Goal: Task Accomplishment & Management: Manage account settings

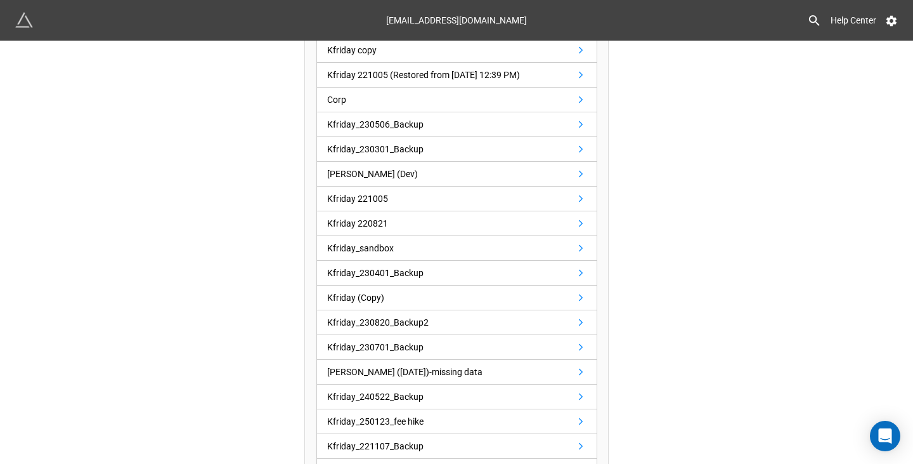
scroll to position [256, 0]
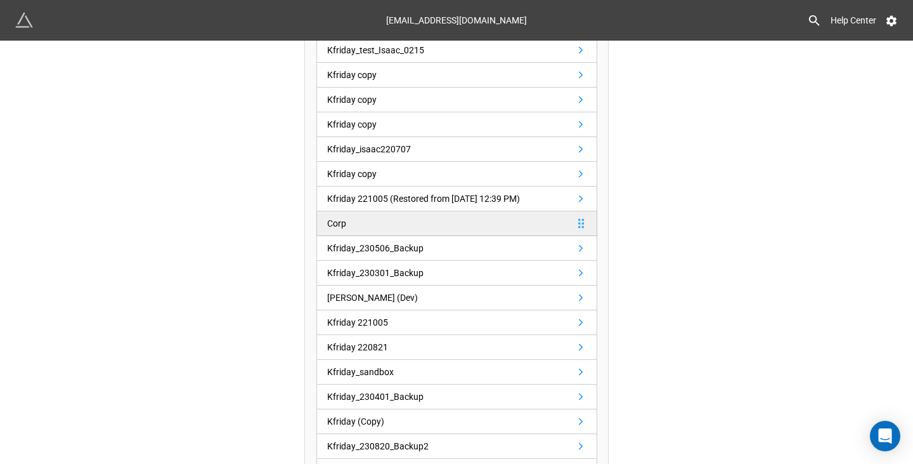
click at [355, 219] on link "Corp" at bounding box center [457, 223] width 281 height 25
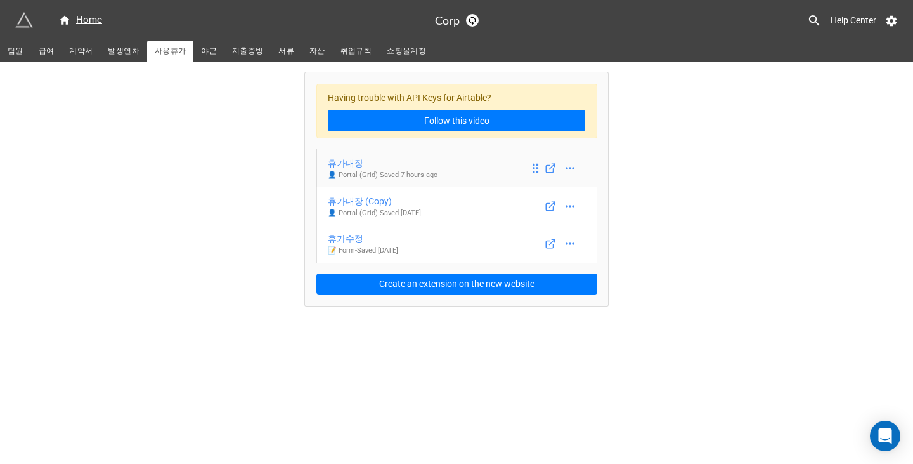
click at [390, 167] on div "휴가대장" at bounding box center [383, 163] width 110 height 14
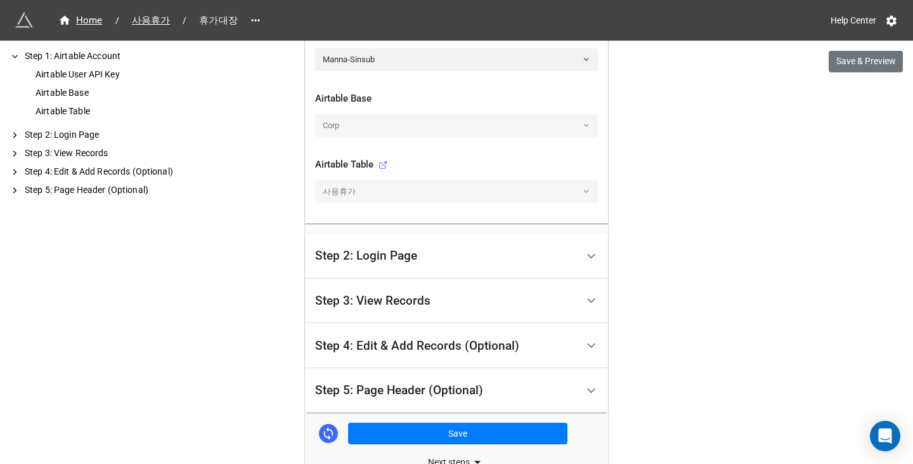
scroll to position [444, 0]
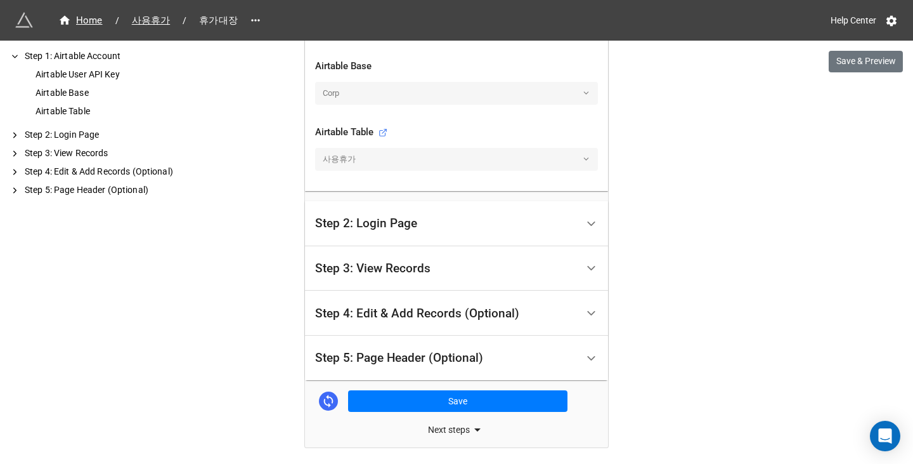
click at [418, 266] on div "Step 3: View Records" at bounding box center [372, 268] width 115 height 13
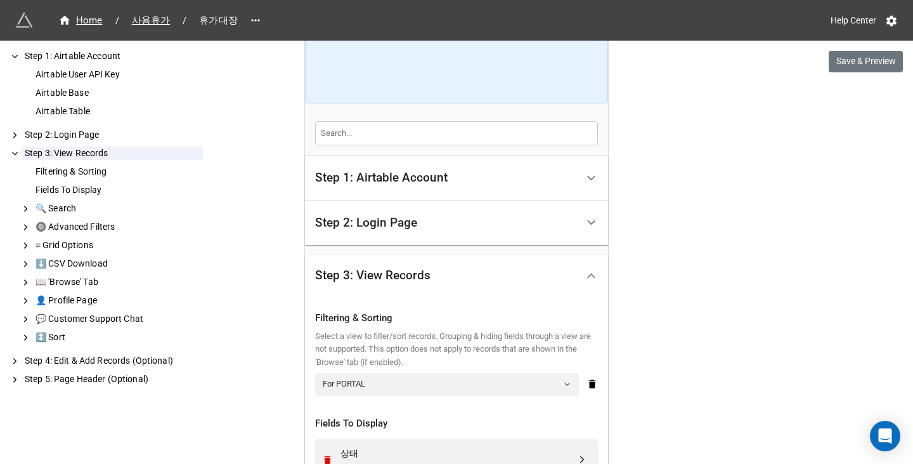
scroll to position [175, 0]
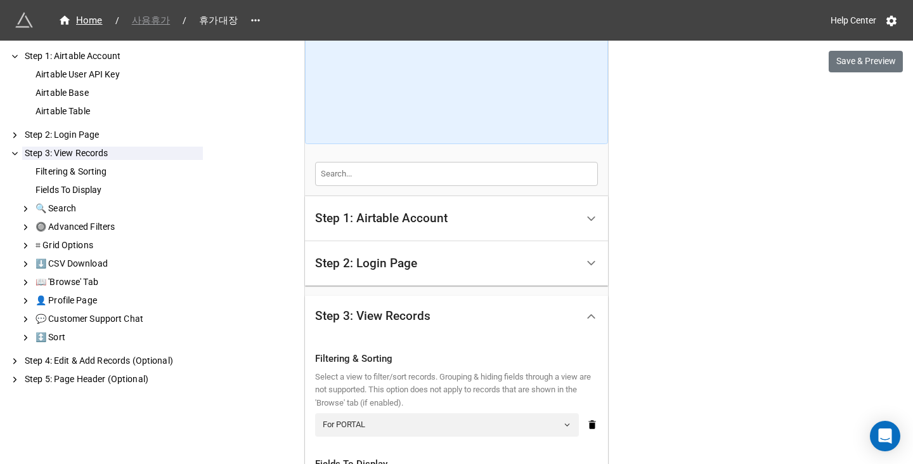
click at [160, 21] on span "사용휴가" at bounding box center [151, 20] width 54 height 15
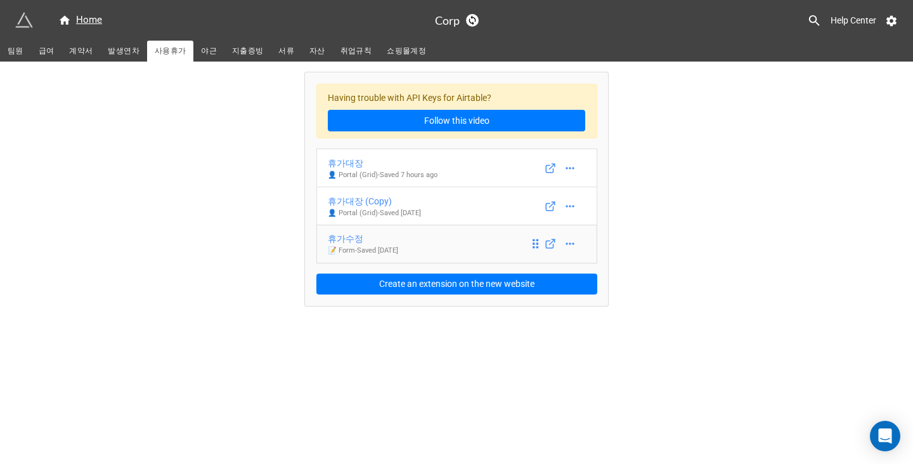
click at [374, 240] on div "휴가수정" at bounding box center [363, 239] width 70 height 14
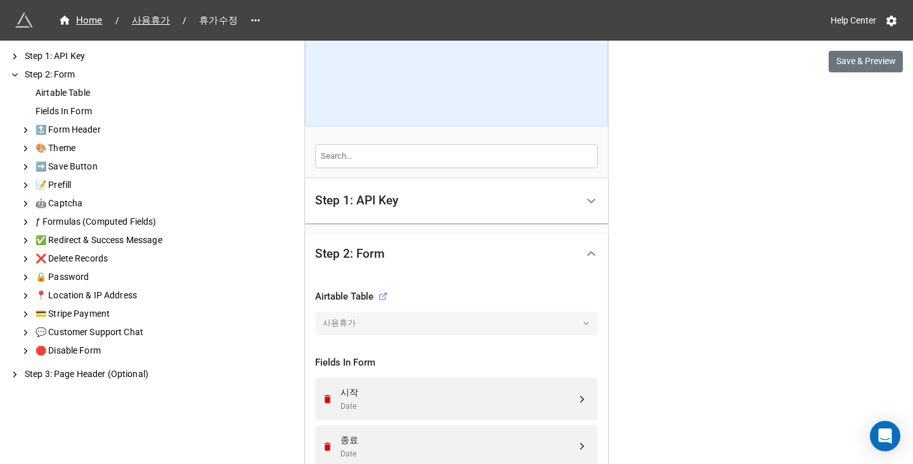
scroll to position [444, 0]
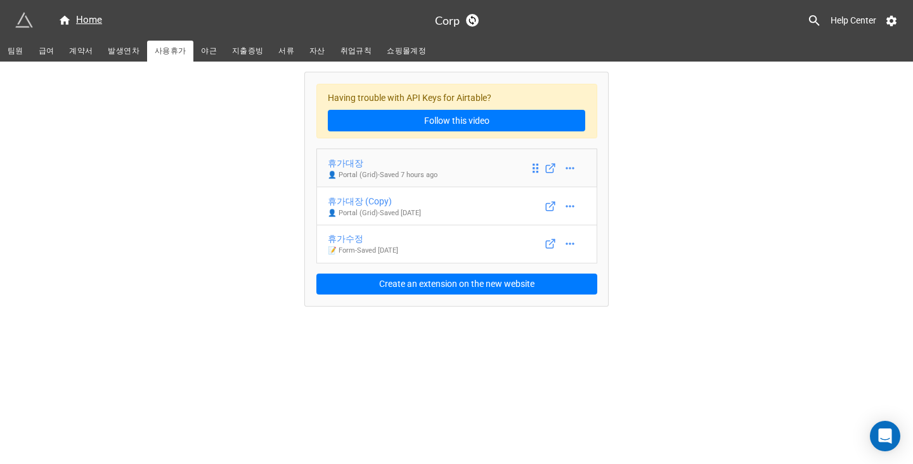
click at [408, 166] on div "휴가대장" at bounding box center [383, 163] width 110 height 14
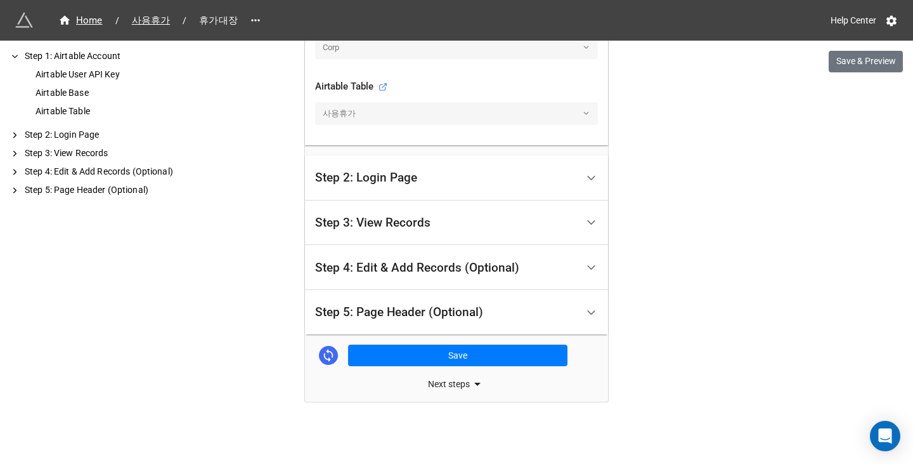
click at [434, 271] on div "Step 4: Edit & Add Records (Optional)" at bounding box center [417, 267] width 204 height 13
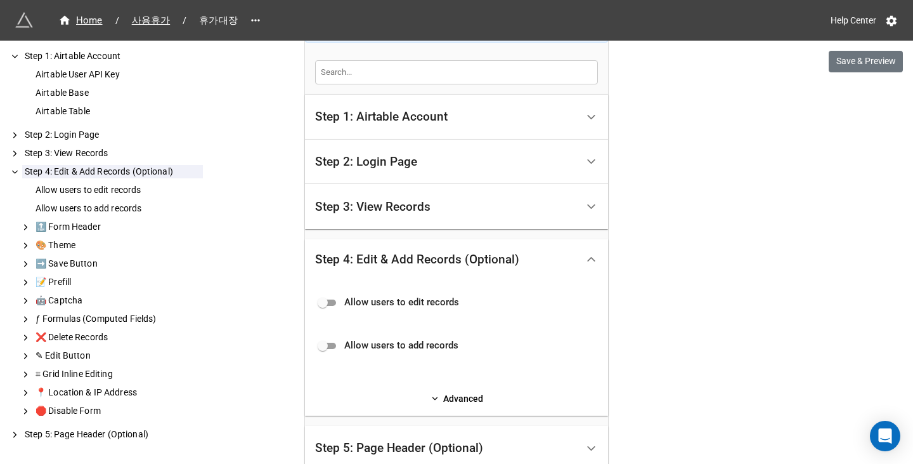
scroll to position [412, 0]
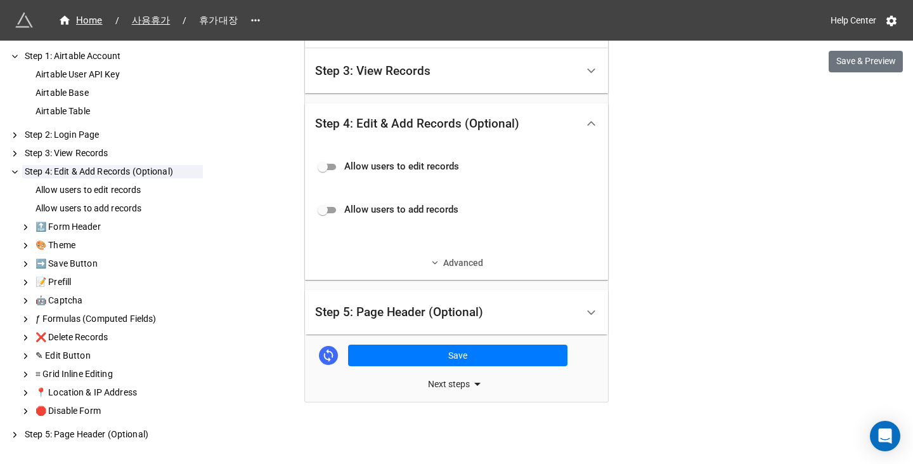
click at [440, 263] on link "Advanced" at bounding box center [456, 263] width 283 height 14
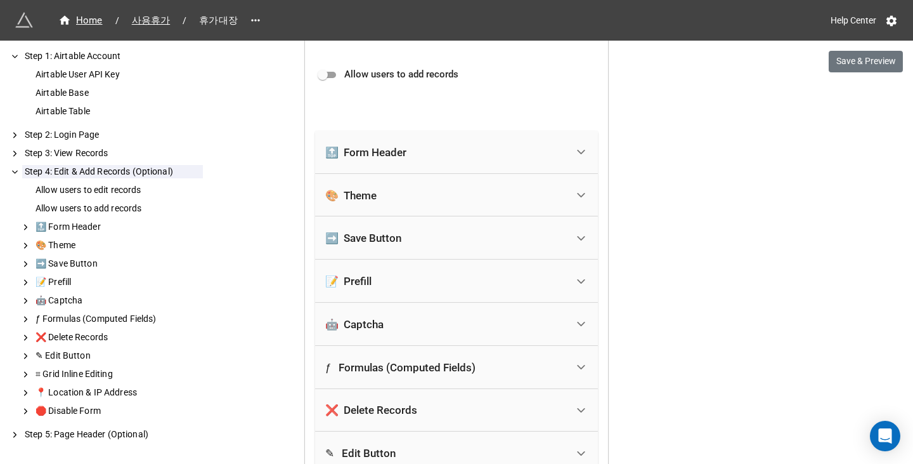
scroll to position [349, 0]
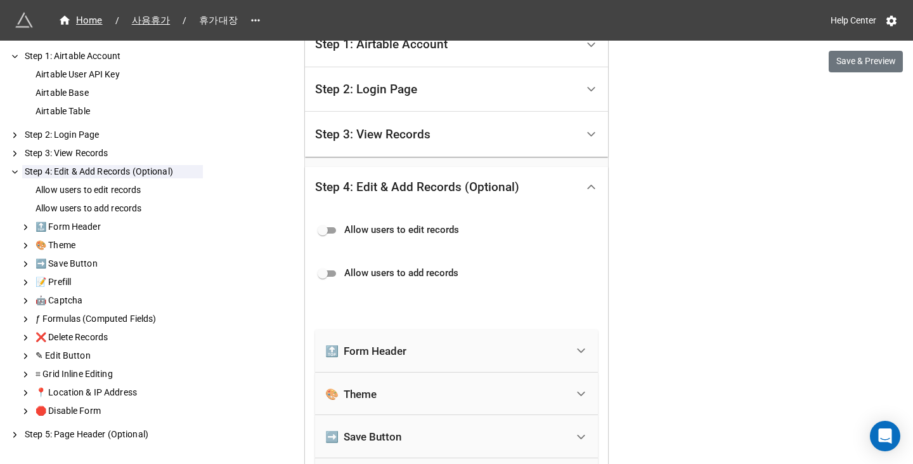
click at [324, 265] on div "Allow users to add records" at bounding box center [456, 270] width 283 height 28
click at [324, 275] on input "checkbox" at bounding box center [323, 273] width 46 height 15
checkbox input "true"
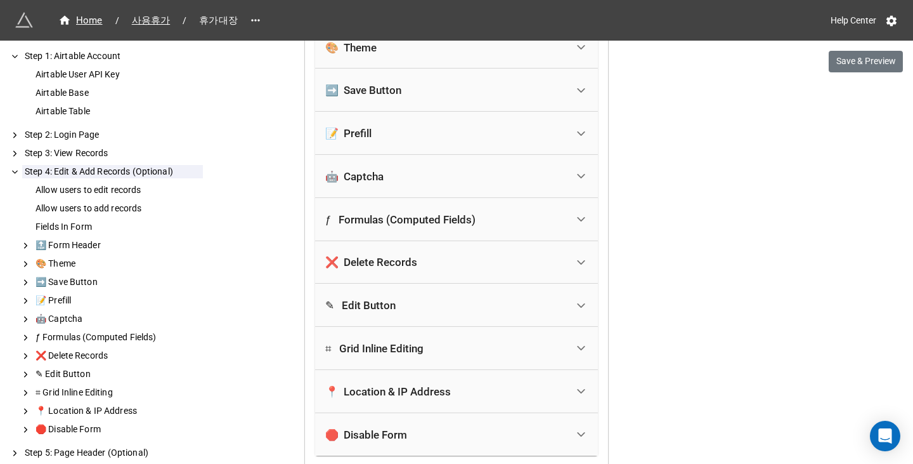
scroll to position [539, 0]
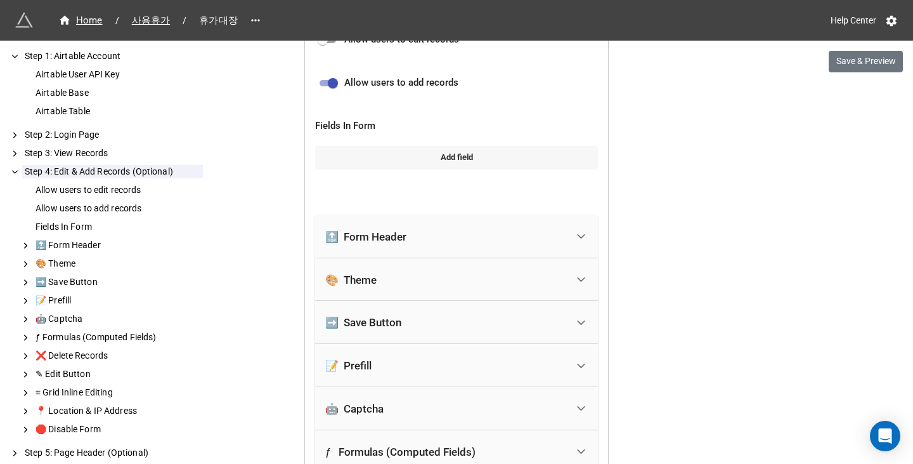
click at [435, 163] on link "Add field" at bounding box center [456, 157] width 283 height 23
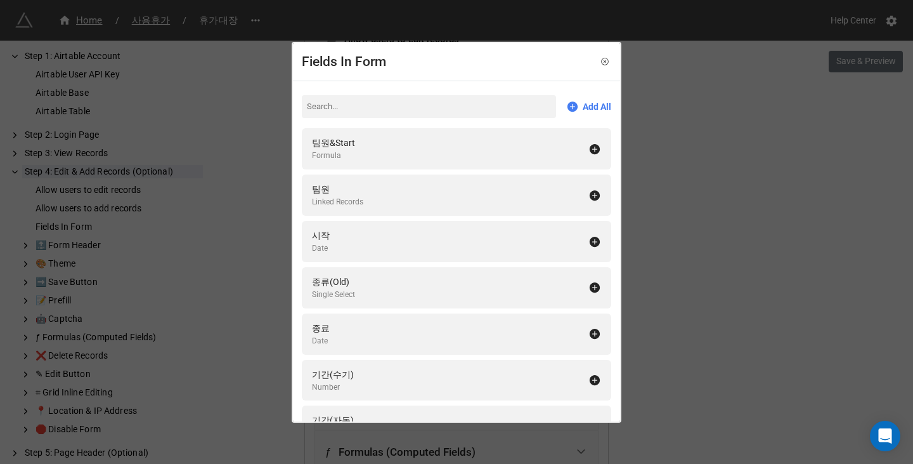
click at [691, 256] on div "Fields In Form Add All 팀원&Start Formula 팀원 Linked Records 시작 Date 종류(Old) Singl…" at bounding box center [456, 232] width 913 height 464
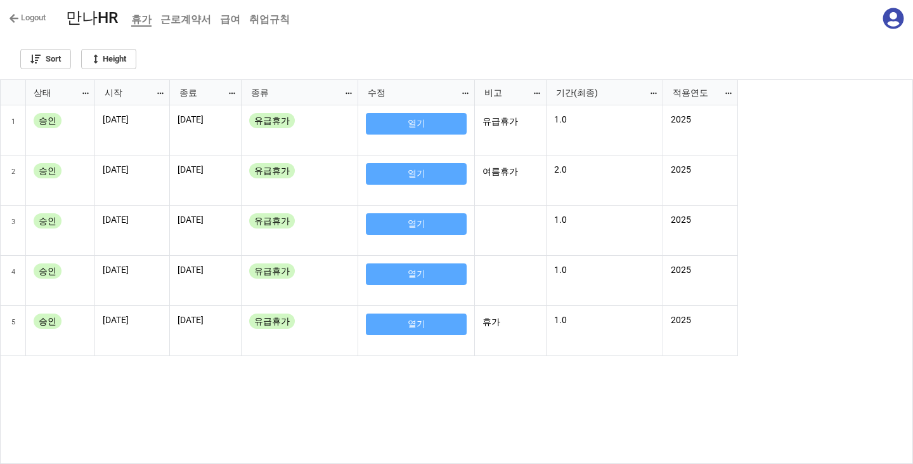
scroll to position [7, 7]
click at [604, 117] on p "1.0" at bounding box center [604, 119] width 101 height 13
click at [10, 134] on icon "grid" at bounding box center [13, 130] width 10 height 10
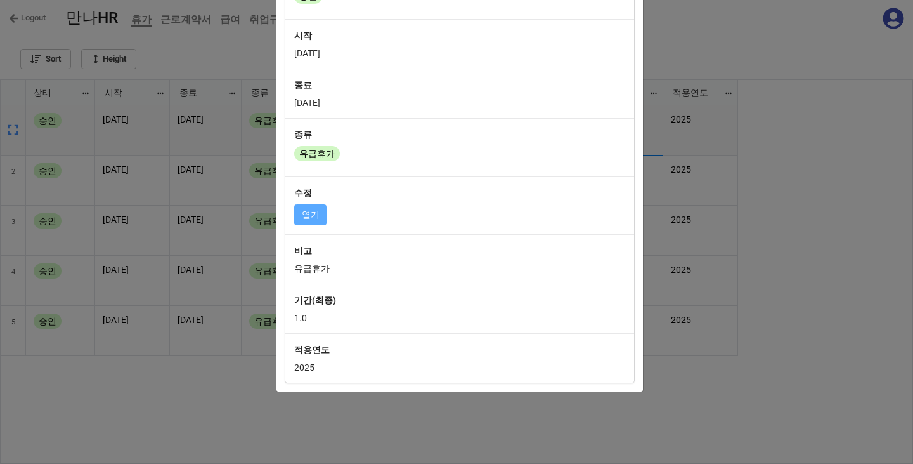
scroll to position [103, 0]
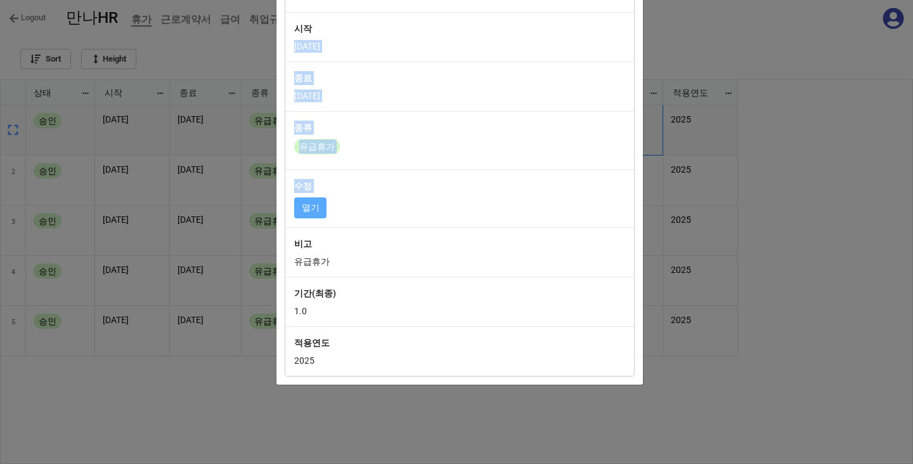
drag, startPoint x: 454, startPoint y: 214, endPoint x: 282, endPoint y: 57, distance: 232.1
click at [285, 57] on div "상태 승인 시작 2025-10-10 종료 2025-10-10 종류 유급휴가 수정 열기 비고 유급휴가 기간(최종) 1.0 적용연도 2025" at bounding box center [459, 165] width 349 height 422
click at [285, 57] on div "시작 2025-10-10" at bounding box center [459, 36] width 349 height 49
click at [174, 116] on div "× Close 상태 승인 시작 2025-10-10 종료 2025-10-10 종류 유급휴가 수정 열기 비고 유급휴가 기간(최종) 1.0 적용연도…" at bounding box center [456, 232] width 913 height 464
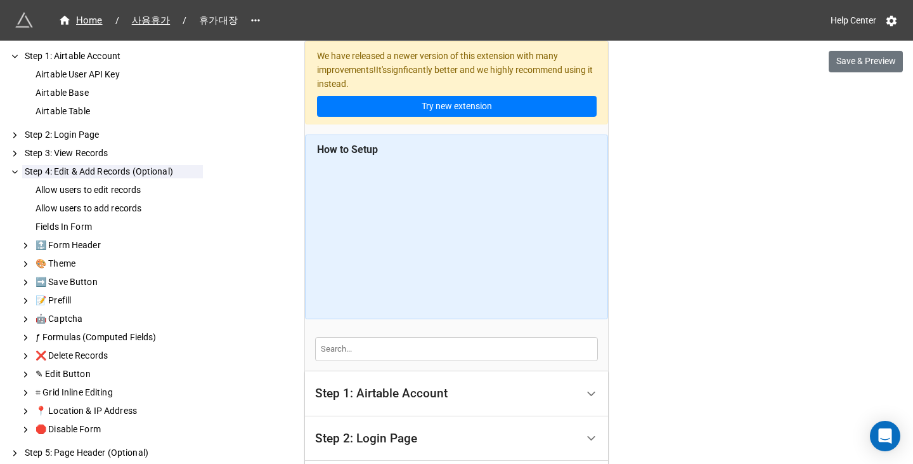
scroll to position [539, 0]
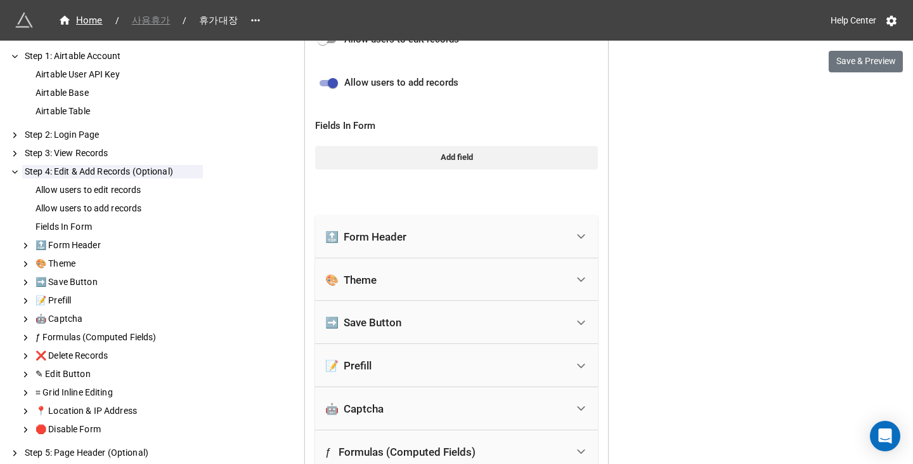
click at [153, 19] on span "사용휴가" at bounding box center [151, 20] width 54 height 15
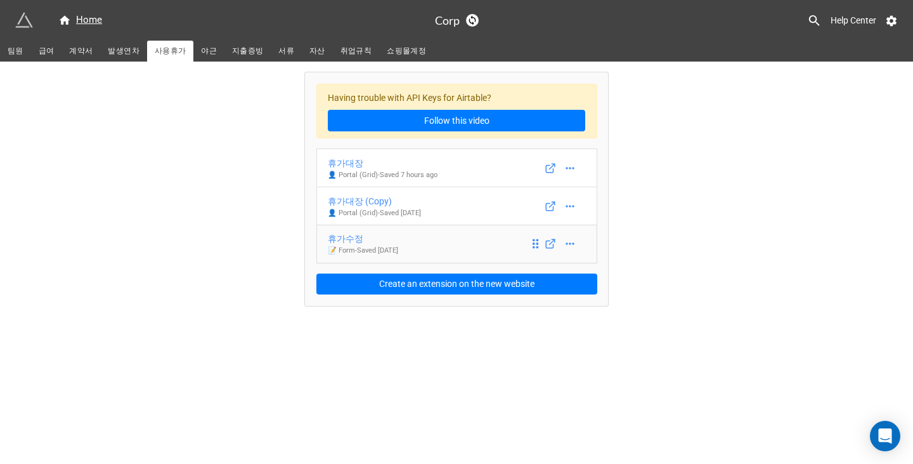
click at [398, 242] on div "휴가수정" at bounding box center [363, 239] width 70 height 14
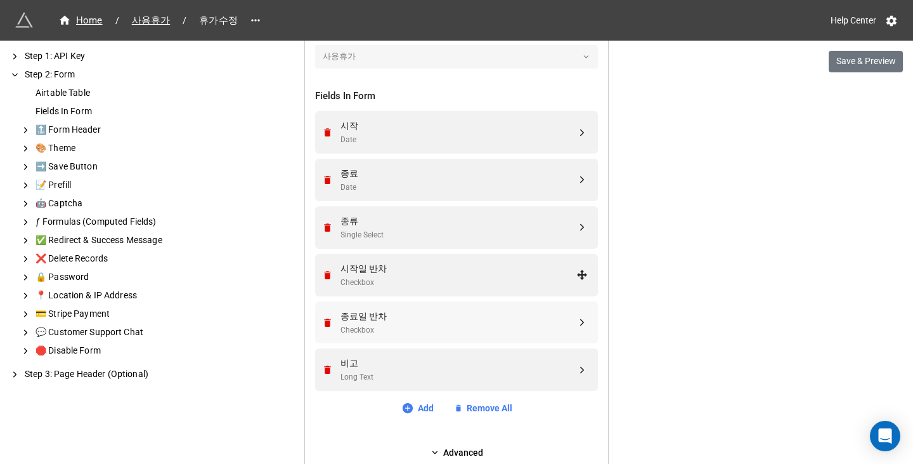
scroll to position [444, 0]
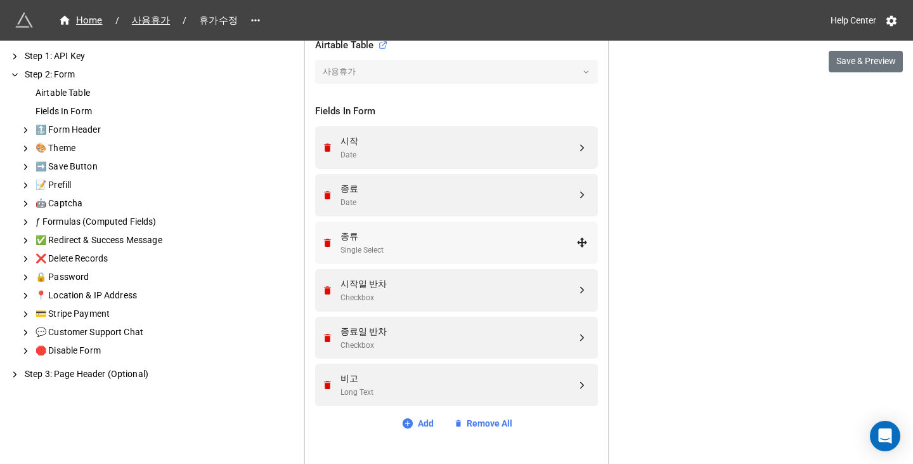
click at [403, 248] on div "Single Select" at bounding box center [459, 250] width 236 height 12
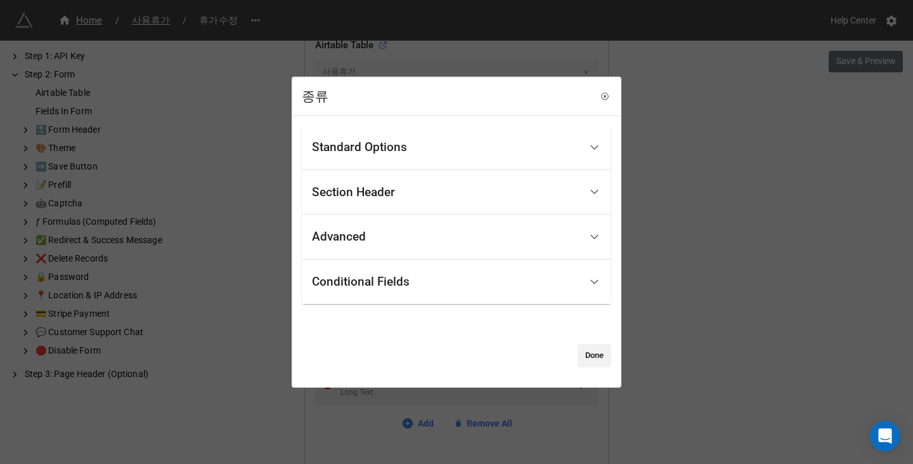
click at [409, 293] on div "Conditional Fields" at bounding box center [446, 282] width 268 height 30
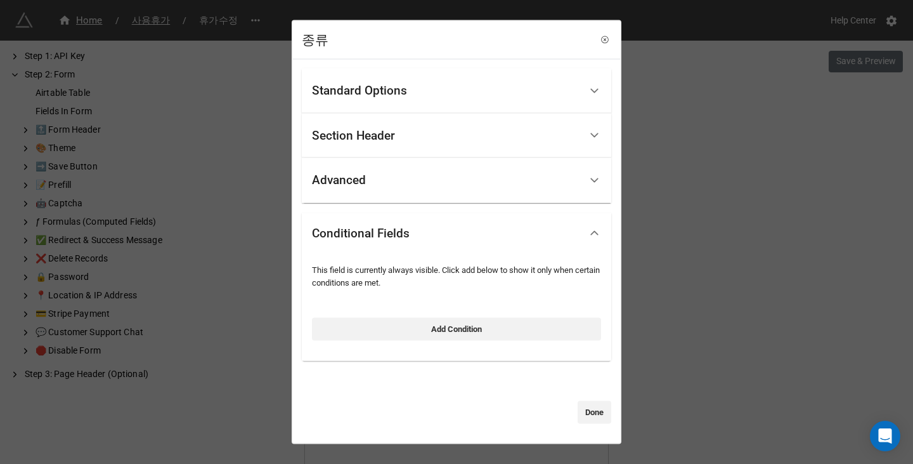
click at [393, 176] on div "Advanced" at bounding box center [446, 181] width 268 height 30
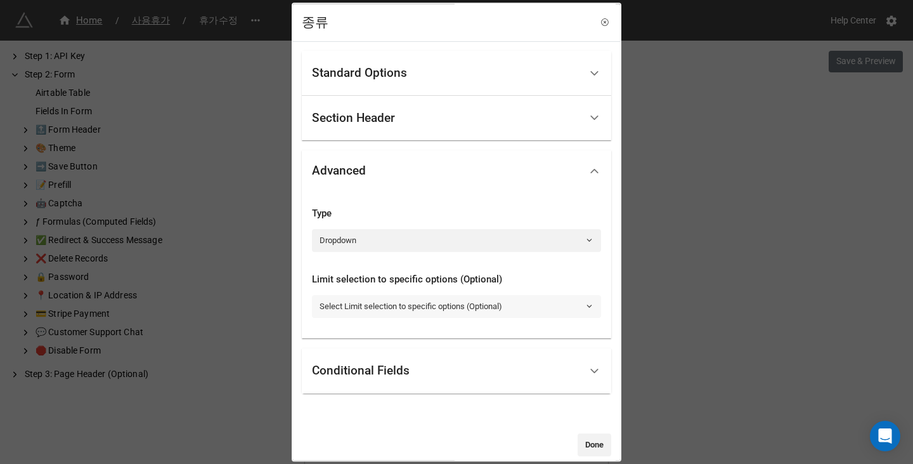
click at [410, 312] on link "Select Limit selection to specific options (Optional)" at bounding box center [456, 306] width 289 height 23
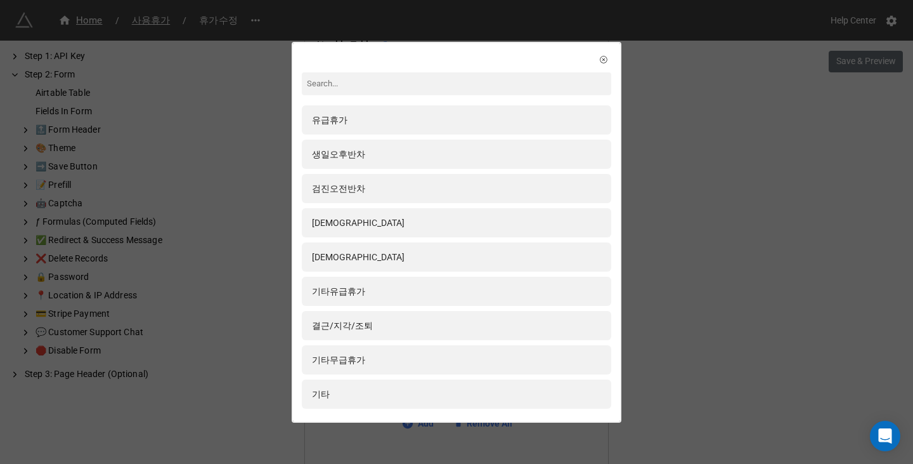
click at [687, 281] on div "유급휴가 생일오후반차 검진오전반차 예비군 경조사 기타유급휴가 결근/지각/조퇴 기타무급휴가 기타" at bounding box center [456, 232] width 913 height 464
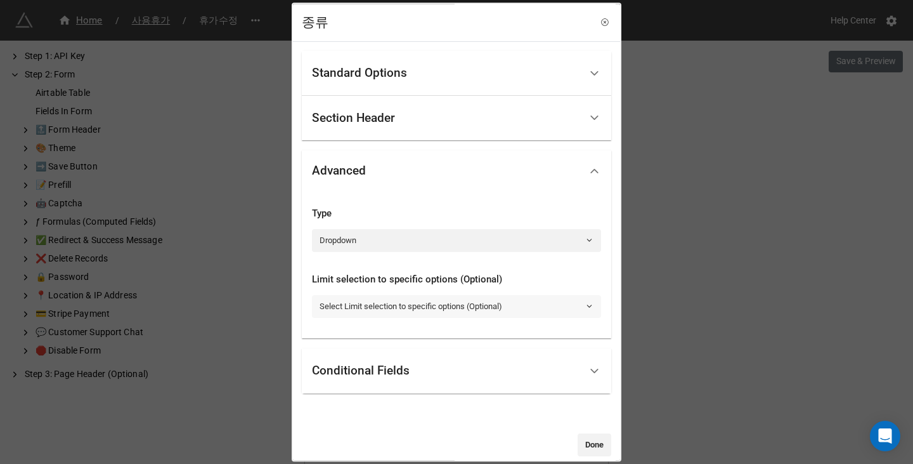
click at [462, 306] on link "Select Limit selection to specific options (Optional)" at bounding box center [456, 306] width 289 height 23
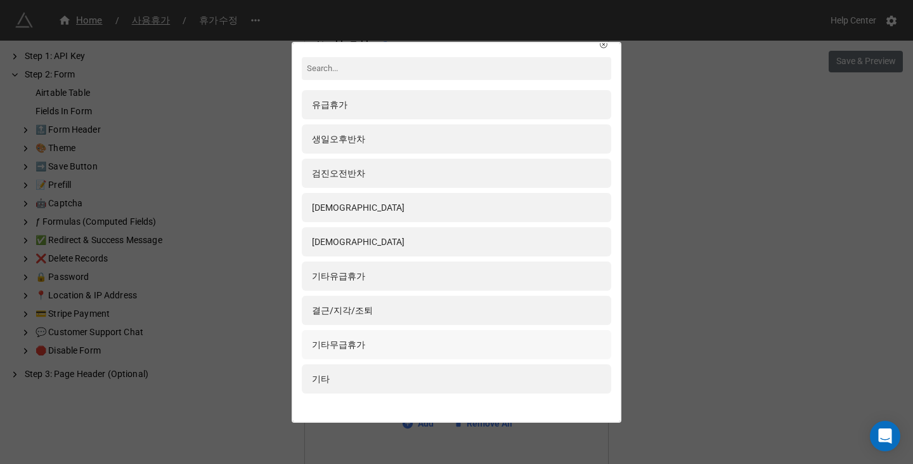
scroll to position [0, 0]
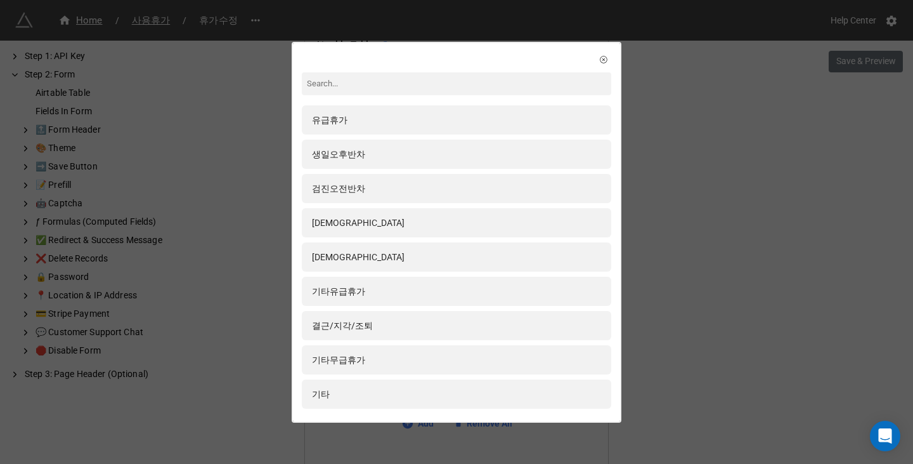
click at [681, 282] on div "유급휴가 생일오후반차 검진오전반차 예비군 경조사 기타유급휴가 결근/지각/조퇴 기타무급휴가 기타" at bounding box center [456, 232] width 913 height 464
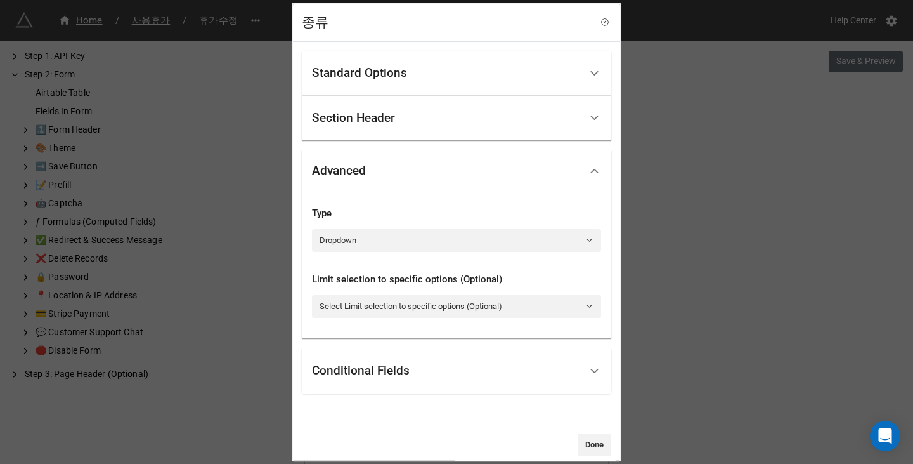
click at [681, 282] on div "종류 Standard Options Title (Optional) 종류 Description (Optional) Block Type 유급휴가:…" at bounding box center [456, 232] width 913 height 464
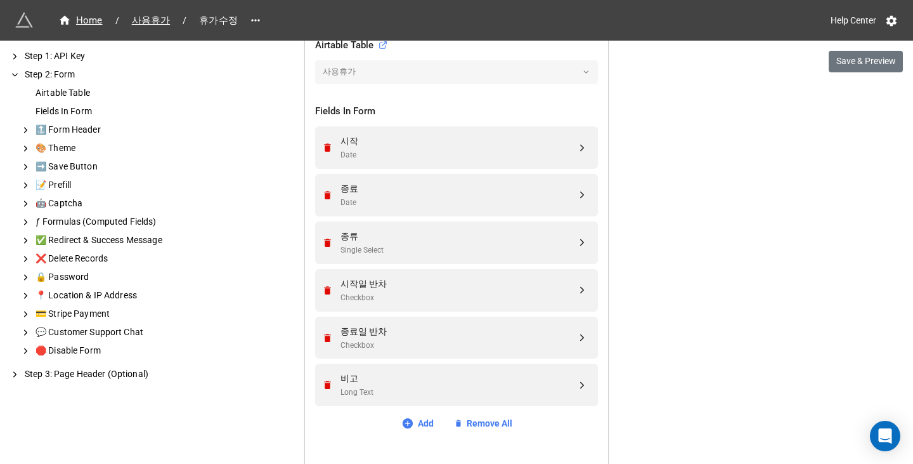
scroll to position [444, 0]
click at [883, 218] on div "We have released a newer version of this extension with many improvements! It's…" at bounding box center [456, 112] width 913 height 1113
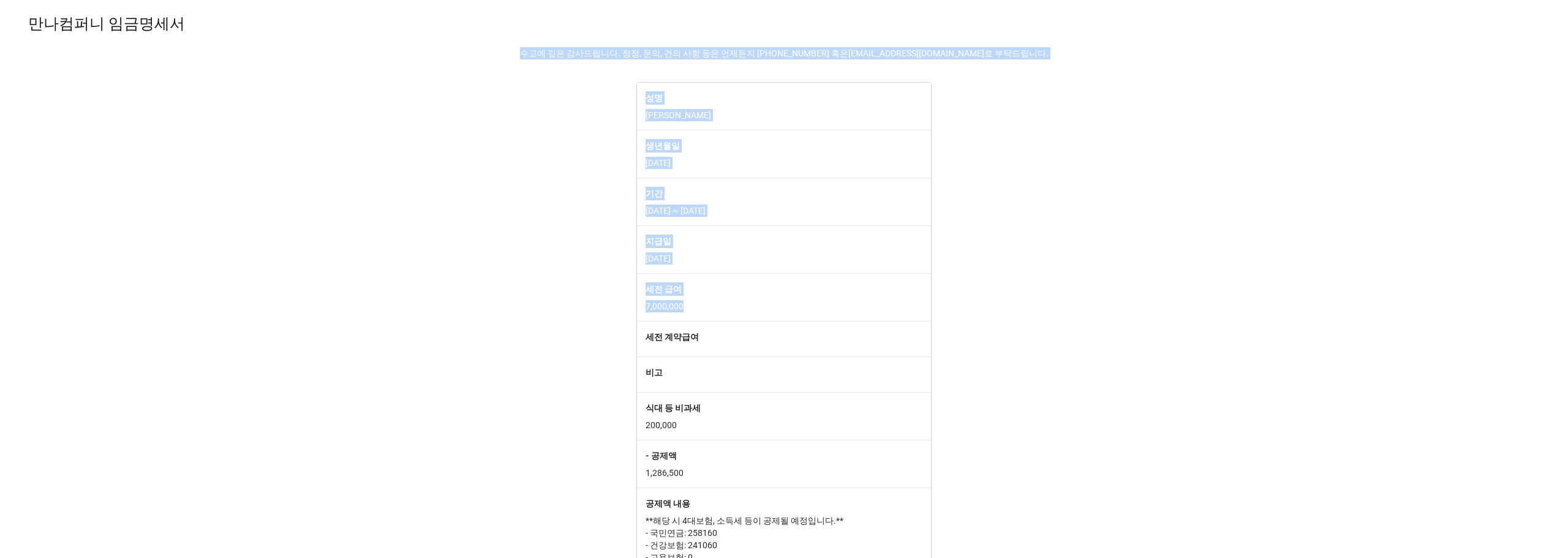
drag, startPoint x: 537, startPoint y: 53, endPoint x: 989, endPoint y: 321, distance: 525.5
click at [987, 319] on div "만나컴퍼니 임금명세서 수고에 깊은 감사드립니다. 정정, 문의, 건의 사항 등은 언제든지 [PHONE_NUMBER] 혹은 [EMAIL_ADDRE…" at bounding box center [784, 356] width 1568 height 694
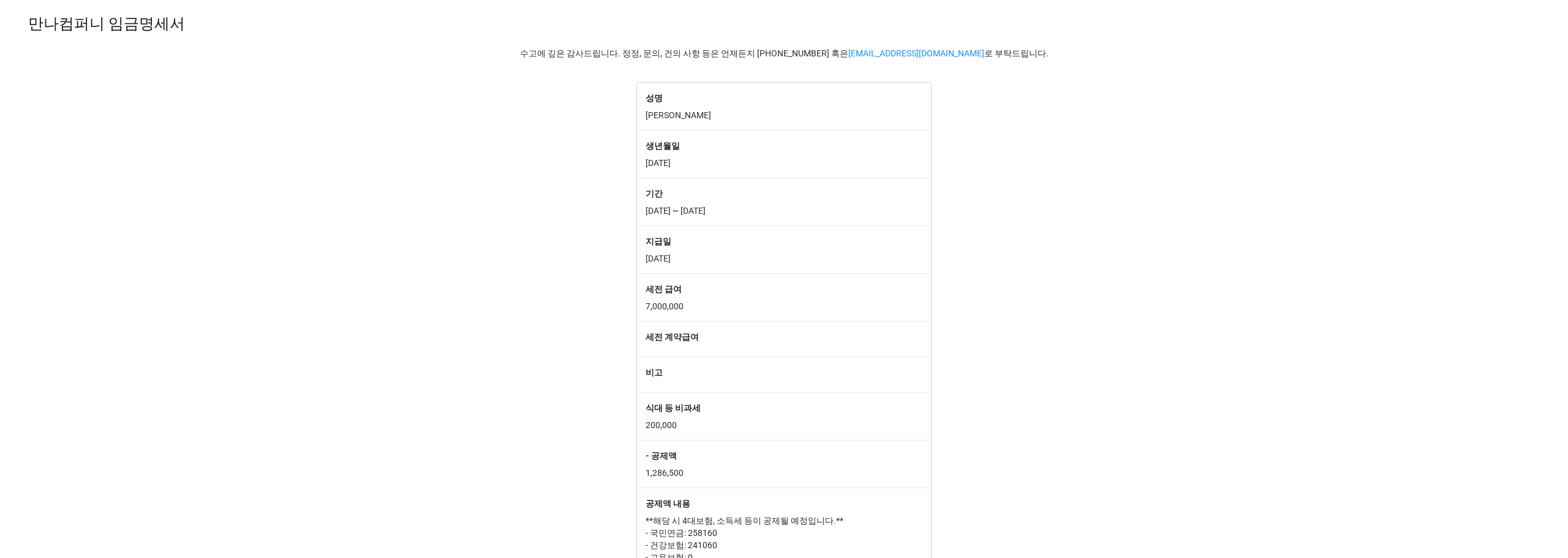
click at [989, 321] on div "만나컴퍼니 임금명세서 수고에 깊은 감사드립니다. 정정, 문의, 건의 사항 등은 언제든지 [PHONE_NUMBER] 혹은 [EMAIL_ADDRE…" at bounding box center [784, 356] width 1568 height 694
drag, startPoint x: 1015, startPoint y: 357, endPoint x: 525, endPoint y: 60, distance: 573.0
click at [525, 60] on div "만나컴퍼니 임금명세서 수고에 깊은 감사드립니다. 정정, 문의, 건의 사항 등은 언제든지 [PHONE_NUMBER] 혹은 [EMAIL_ADDRE…" at bounding box center [784, 356] width 1568 height 694
click at [525, 56] on p "수고에 깊은 감사드립니다. 정정, 문의, 건의 사항 등은 언제든지 [PHONE_NUMBER] 혹은 [EMAIL_ADDRESS][DOMAIN_N…" at bounding box center [784, 53] width 1549 height 13
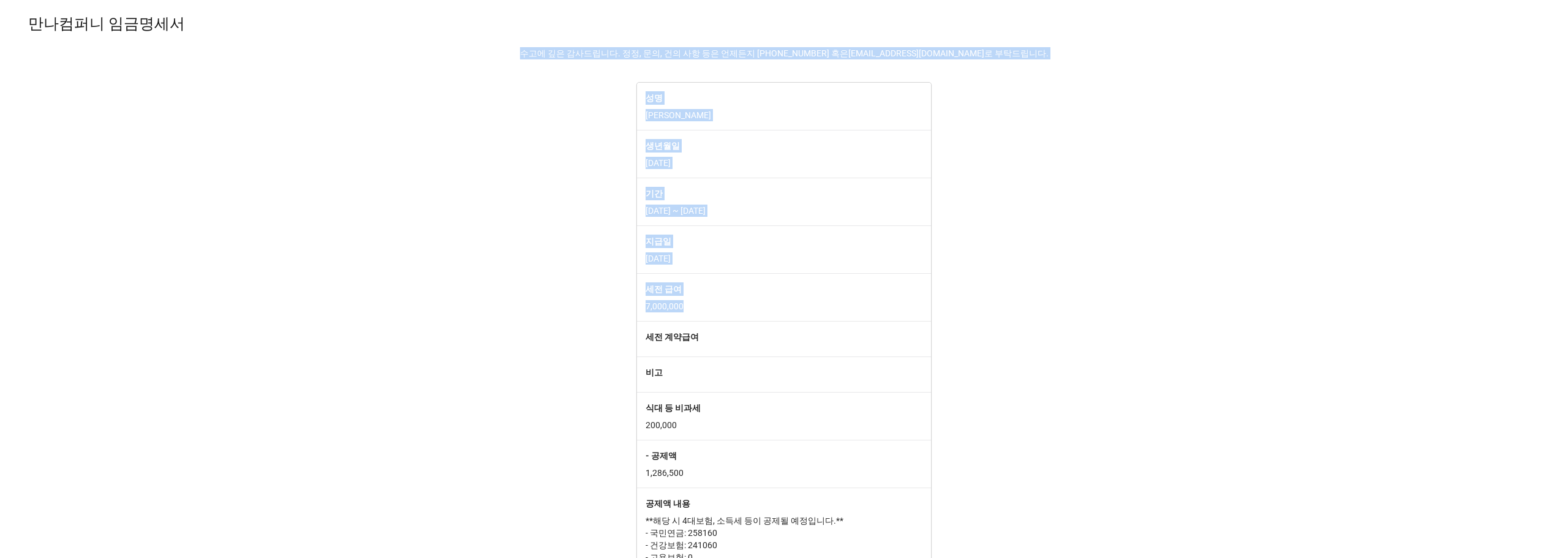
drag, startPoint x: 605, startPoint y: 70, endPoint x: 890, endPoint y: 312, distance: 373.9
click at [890, 309] on div "만나컴퍼니 임금명세서 수고에 깊은 감사드립니다. 정정, 문의, 건의 사항 등은 언제든지 [PHONE_NUMBER] 혹은 [EMAIL_ADDRE…" at bounding box center [784, 356] width 1568 height 694
click at [890, 313] on p "7,000,000" at bounding box center [784, 306] width 277 height 13
drag, startPoint x: 901, startPoint y: 334, endPoint x: 538, endPoint y: 49, distance: 461.5
click at [540, 49] on div "만나컴퍼니 임금명세서 수고에 깊은 감사드립니다. 정정, 문의, 건의 사항 등은 언제든지 [PHONE_NUMBER] 혹은 [EMAIL_ADDRE…" at bounding box center [784, 356] width 1568 height 694
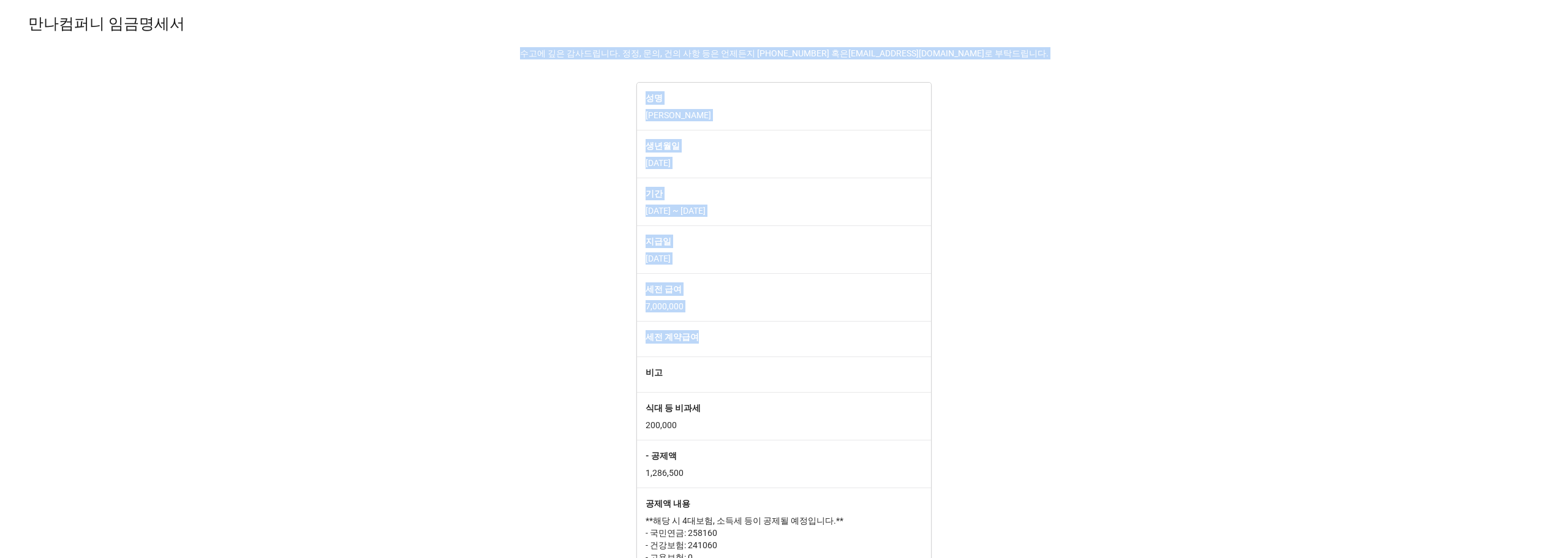
click at [531, 46] on div "만나컴퍼니 임금명세서 수고에 깊은 감사드립니다. 정정, 문의, 건의 사항 등은 언제든지 [PHONE_NUMBER] 혹은 [EMAIL_ADDRE…" at bounding box center [784, 34] width 1568 height 49
drag, startPoint x: 531, startPoint y: 46, endPoint x: 889, endPoint y: 319, distance: 450.2
click at [889, 319] on div "만나컴퍼니 임금명세서 수고에 깊은 감사드립니다. 정정, 문의, 건의 사항 등은 언제든지 [PHONE_NUMBER] 혹은 [EMAIL_ADDRE…" at bounding box center [784, 356] width 1568 height 694
click at [889, 319] on div "세전 급여 7,000,000" at bounding box center [784, 296] width 294 height 47
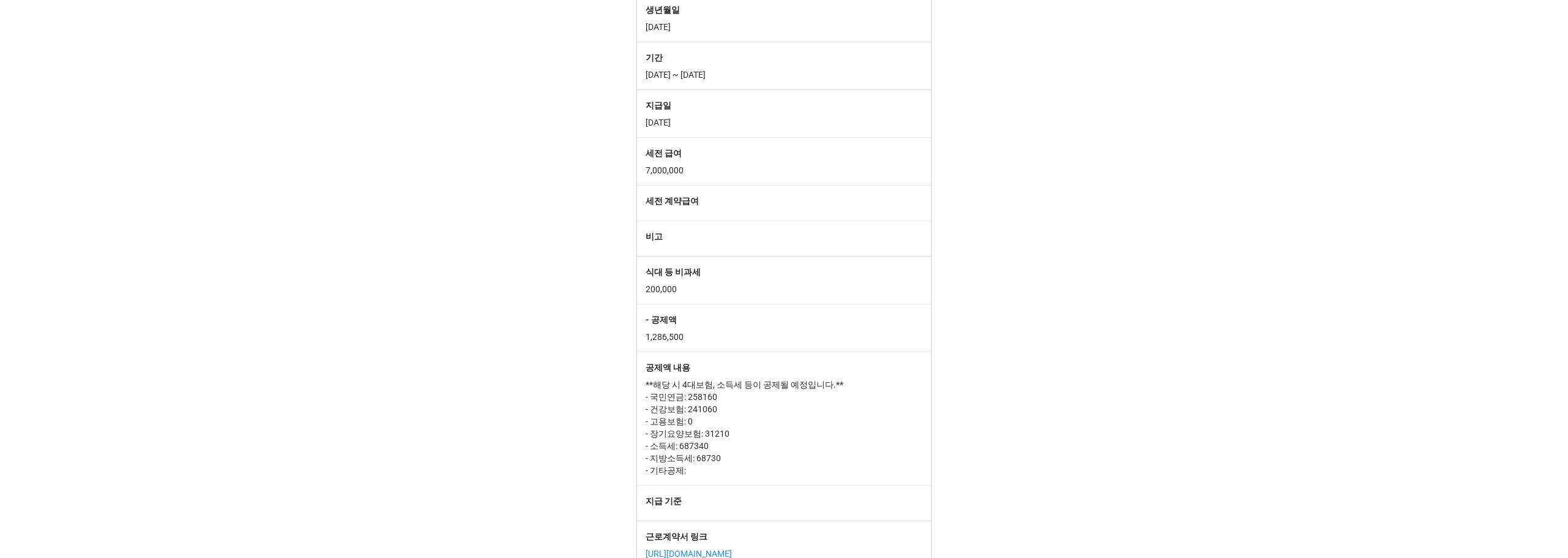
scroll to position [168, 0]
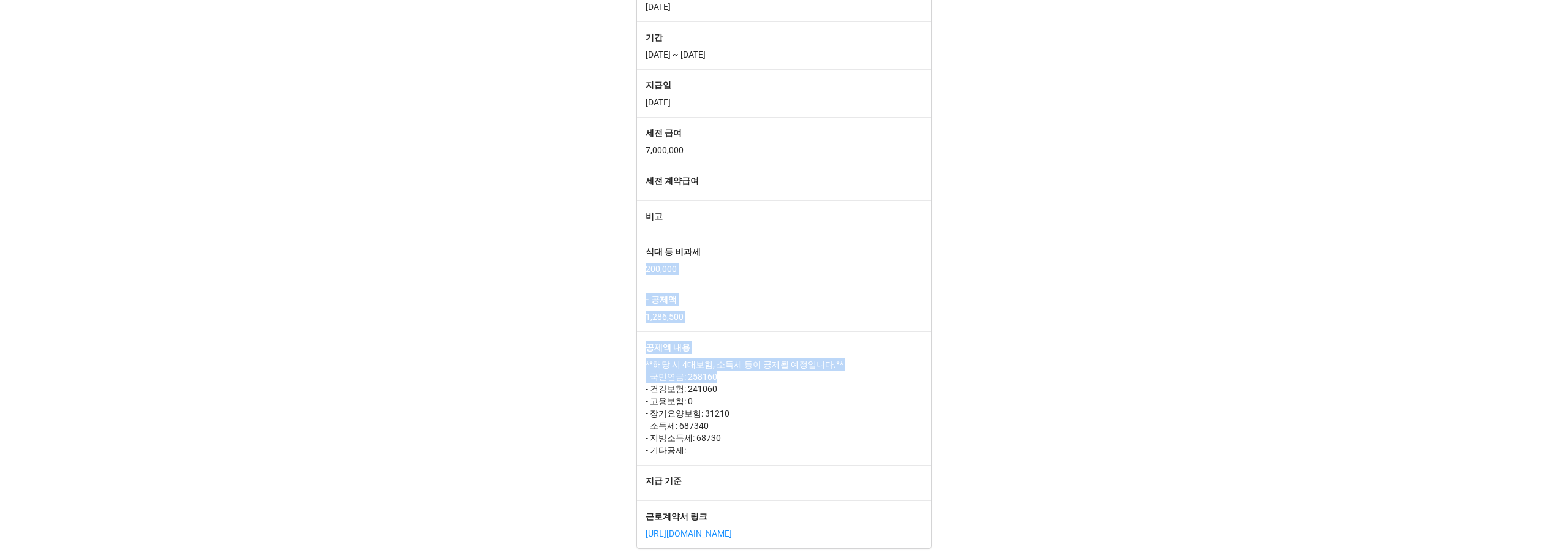
drag, startPoint x: 890, startPoint y: 368, endPoint x: 740, endPoint y: 237, distance: 199.2
click at [740, 237] on div "성명 정신섭 생년월일 [DEMOGRAPHIC_DATA] 기간 [DATE] ~ [DATE] 지급일 [DATE] 세전 급여 7,000,000 세전…" at bounding box center [784, 237] width 294 height 622
click at [740, 245] on label "식대 등 비과세" at bounding box center [784, 252] width 277 height 14
drag, startPoint x: 717, startPoint y: 212, endPoint x: 821, endPoint y: 437, distance: 247.9
click at [821, 437] on div "성명 정신섭 생년월일 [DEMOGRAPHIC_DATA] 기간 [DATE] ~ [DATE] 지급일 [DATE] 세전 급여 7,000,000 세전…" at bounding box center [784, 237] width 294 height 622
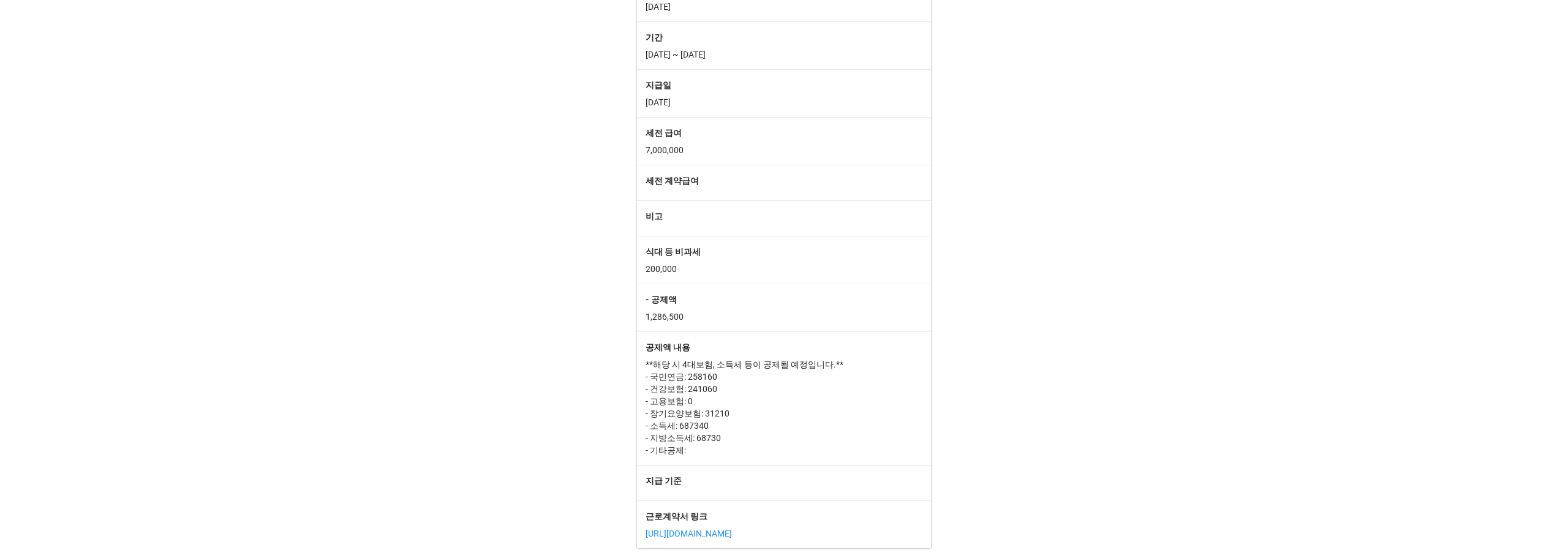
click at [821, 437] on p "**해당 시 4대보험, 소득세 등이 공제될 예정입니다.** - 국민연금: 258160 - 건강보험: 241060 - 고용보험: 0 - 장기요양…" at bounding box center [784, 406] width 277 height 98
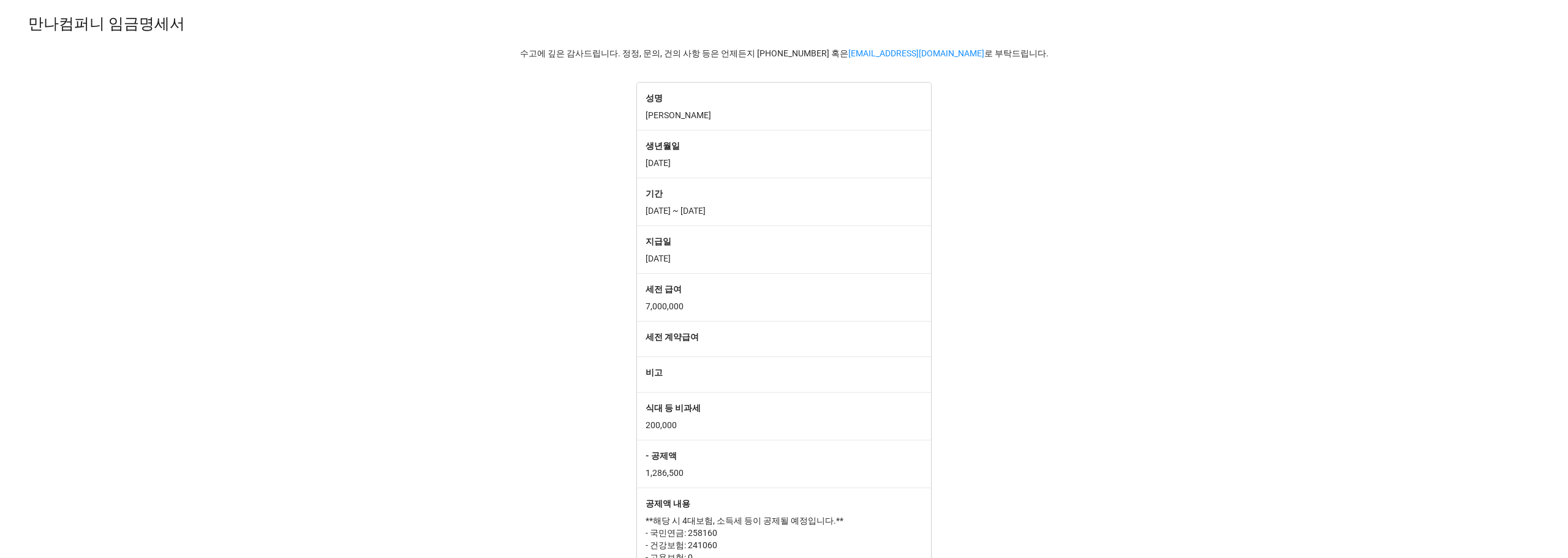
drag, startPoint x: 550, startPoint y: 60, endPoint x: 799, endPoint y: 272, distance: 327.0
click at [799, 270] on div "만나컴퍼니 임금명세서 수고에 깊은 감사드립니다. 정정, 문의, 건의 사항 등은 언제든지 [PHONE_NUMBER] 혹은 [EMAIL_ADDRE…" at bounding box center [784, 356] width 1568 height 694
click at [799, 272] on div "지급일 [DATE]" at bounding box center [784, 248] width 294 height 47
